Goal: Transaction & Acquisition: Download file/media

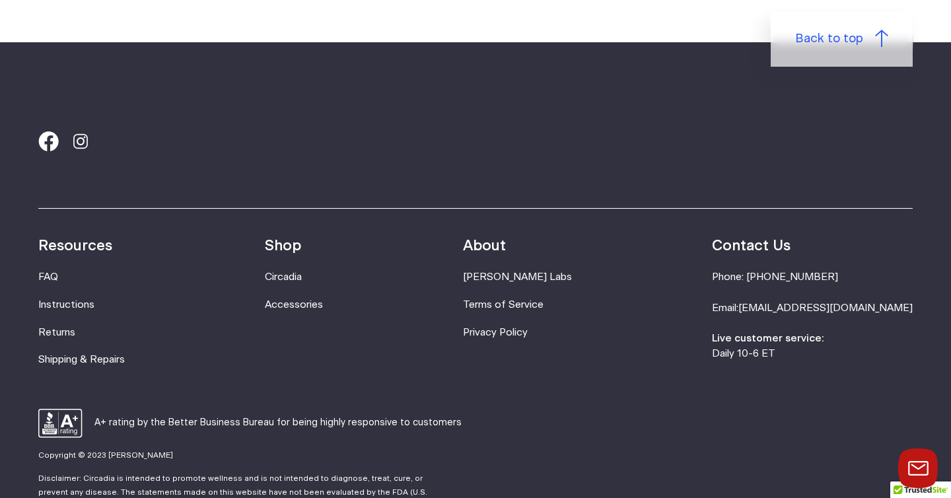
scroll to position [3507, 0]
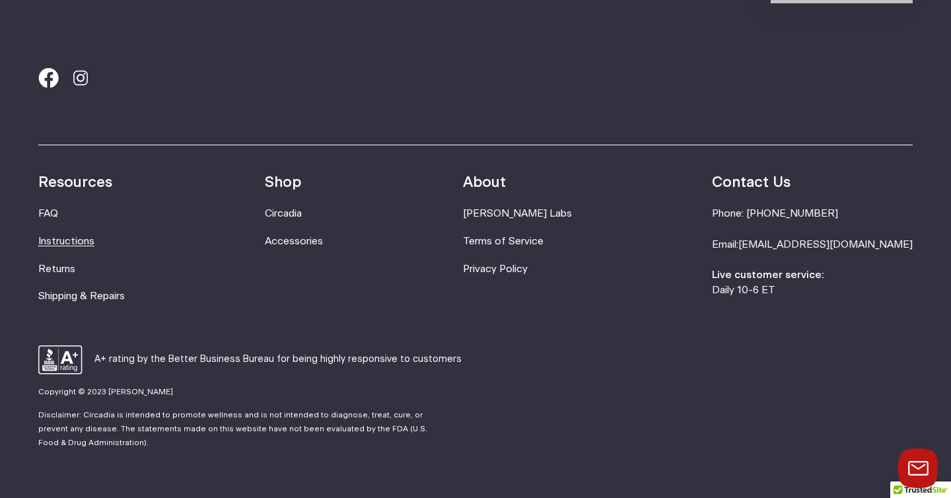
click at [42, 237] on link "Instructions" at bounding box center [66, 242] width 56 height 10
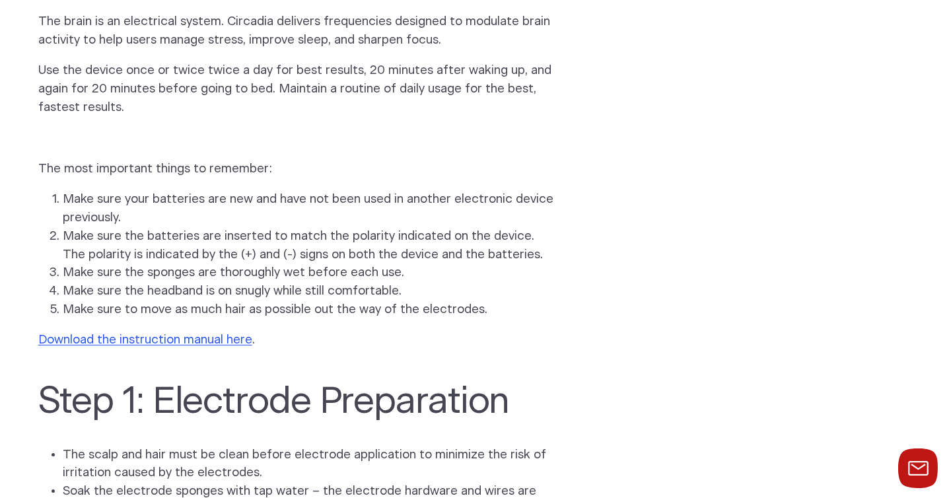
scroll to position [290, 0]
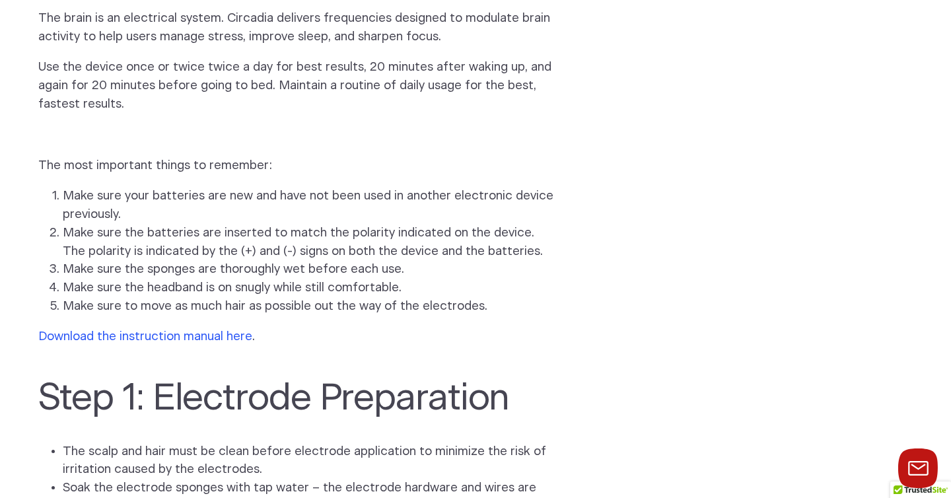
click at [190, 330] on link "Download the instruction manual here" at bounding box center [145, 336] width 214 height 13
